Goal: Task Accomplishment & Management: Manage account settings

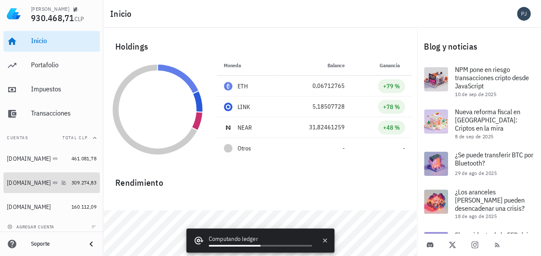
drag, startPoint x: 19, startPoint y: 179, endPoint x: 191, endPoint y: 161, distance: 172.7
click at [19, 179] on div "[DOMAIN_NAME]" at bounding box center [29, 182] width 44 height 7
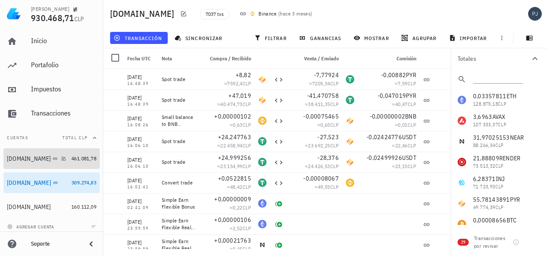
drag, startPoint x: 26, startPoint y: 160, endPoint x: 33, endPoint y: 162, distance: 7.1
click at [26, 160] on div "[DOMAIN_NAME]" at bounding box center [29, 158] width 44 height 7
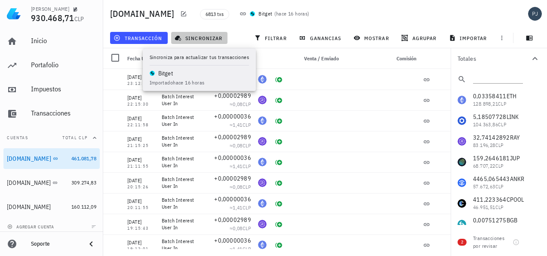
click at [199, 36] on span "sincronizar" at bounding box center [199, 37] width 46 height 7
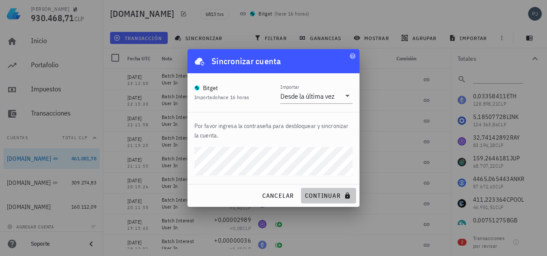
click at [326, 194] on span "continuar" at bounding box center [329, 195] width 48 height 8
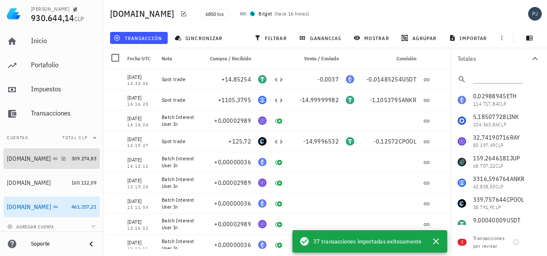
click at [31, 159] on div "[DOMAIN_NAME]" at bounding box center [29, 158] width 44 height 7
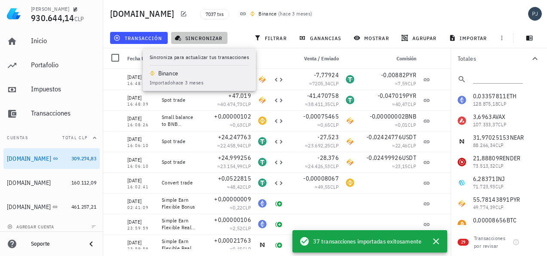
click at [190, 39] on span "sincronizar" at bounding box center [199, 37] width 46 height 7
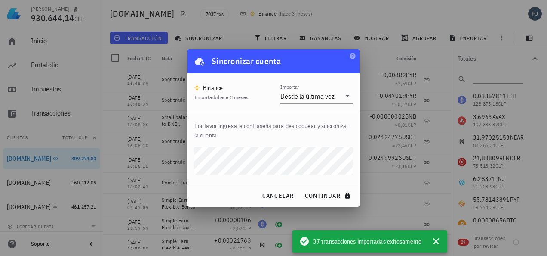
drag, startPoint x: 358, startPoint y: 204, endPoint x: 308, endPoint y: 146, distance: 76.5
click at [308, 146] on div "Por favor ingresa la contraseña para desbloquear y sincronizar la cuenta." at bounding box center [274, 147] width 172 height 71
click at [319, 196] on span "continuar" at bounding box center [329, 195] width 48 height 8
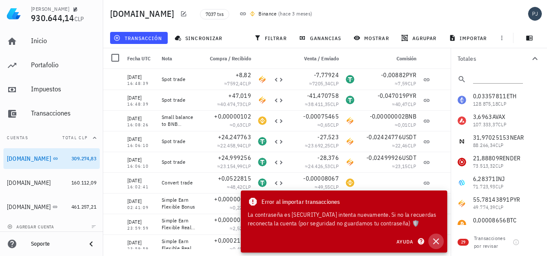
click at [438, 241] on icon "button" at bounding box center [436, 241] width 10 height 10
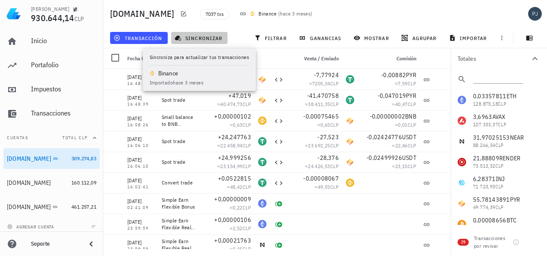
click at [204, 35] on span "sincronizar" at bounding box center [199, 37] width 46 height 7
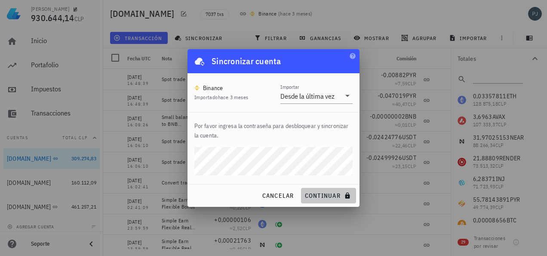
click at [330, 192] on span "continuar" at bounding box center [329, 195] width 48 height 8
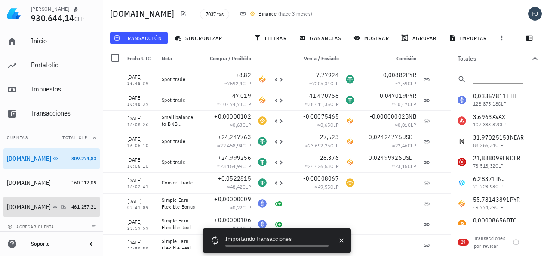
drag, startPoint x: 16, startPoint y: 208, endPoint x: 180, endPoint y: 156, distance: 172.1
click at [16, 208] on div "[DOMAIN_NAME]" at bounding box center [29, 206] width 44 height 7
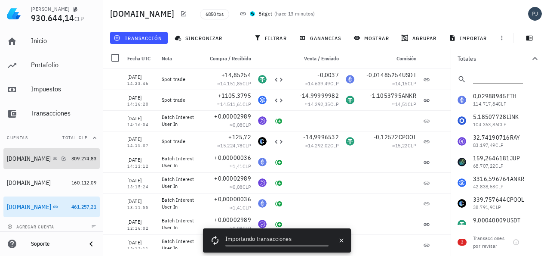
drag, startPoint x: 25, startPoint y: 162, endPoint x: 195, endPoint y: 170, distance: 170.6
click at [25, 162] on div "[DOMAIN_NAME]" at bounding box center [29, 158] width 44 height 7
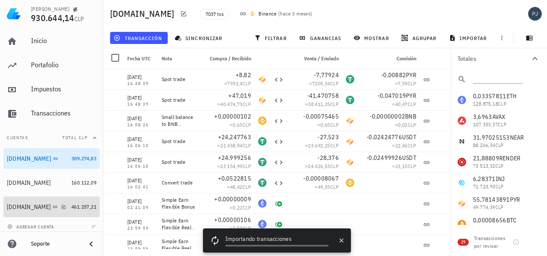
click at [22, 204] on div "[DOMAIN_NAME]" at bounding box center [29, 206] width 44 height 7
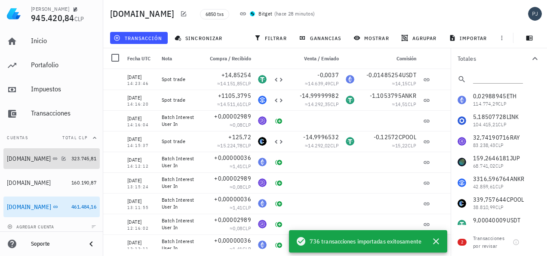
click at [23, 157] on div "[DOMAIN_NAME]" at bounding box center [29, 158] width 44 height 7
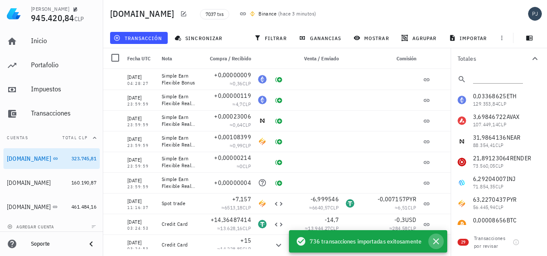
click at [439, 238] on icon "button" at bounding box center [436, 241] width 10 height 10
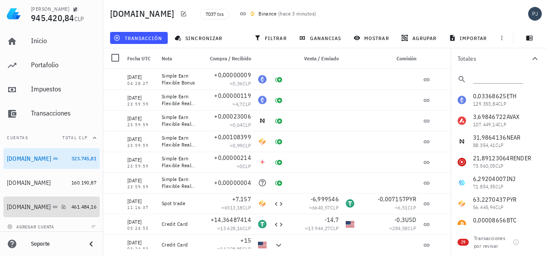
click at [28, 208] on div "[DOMAIN_NAME]" at bounding box center [29, 206] width 44 height 7
